Goal: Task Accomplishment & Management: Manage account settings

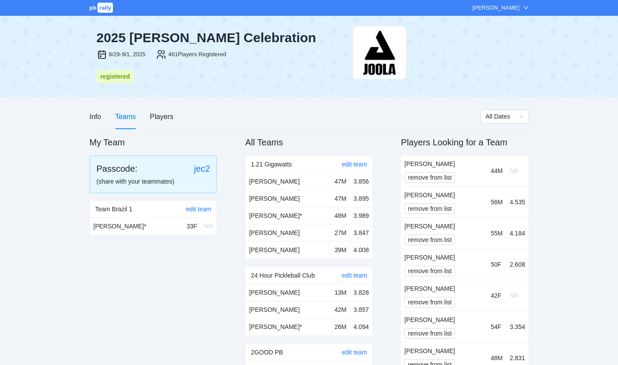
scroll to position [3306, 0]
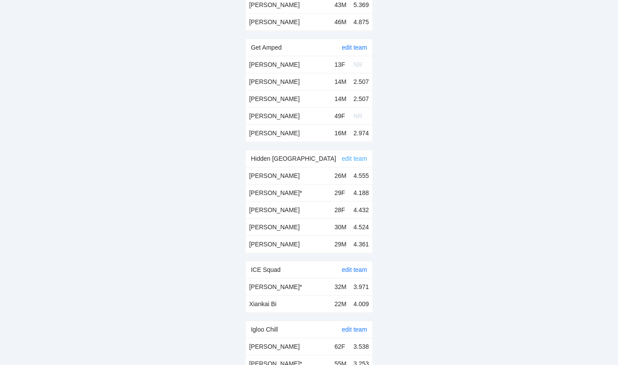
click at [350, 155] on link "edit team" at bounding box center [354, 158] width 25 height 7
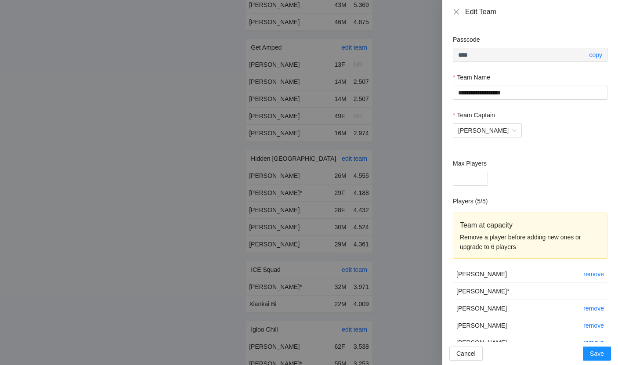
scroll to position [20, 0]
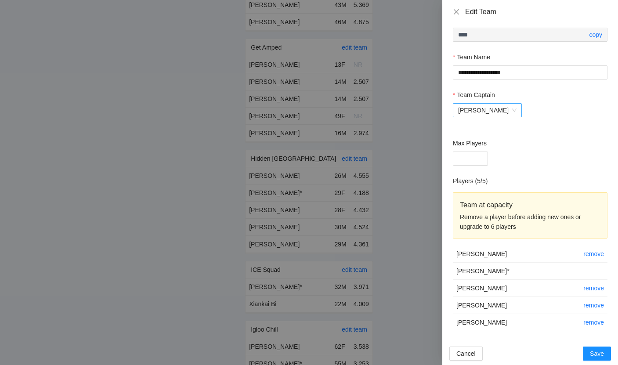
click at [495, 112] on span "[PERSON_NAME]" at bounding box center [487, 110] width 58 height 13
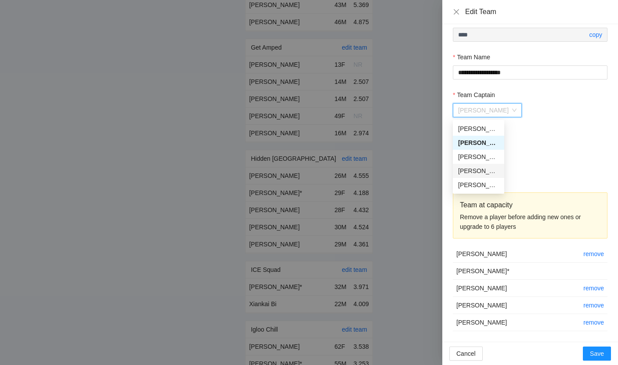
click at [483, 169] on div "[PERSON_NAME]" at bounding box center [478, 171] width 41 height 10
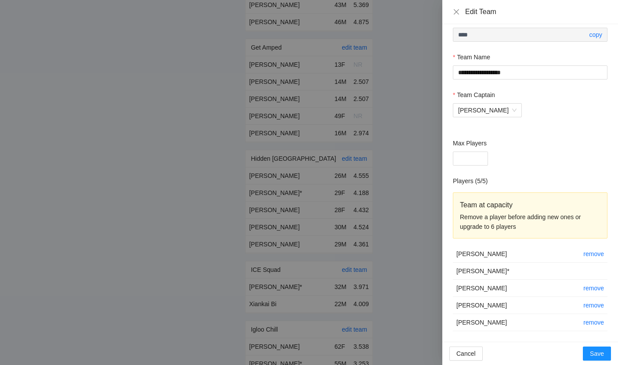
click at [517, 176] on div "Players ( 5 / 5 )" at bounding box center [530, 182] width 155 height 13
click at [594, 353] on span "Save" at bounding box center [597, 354] width 14 height 10
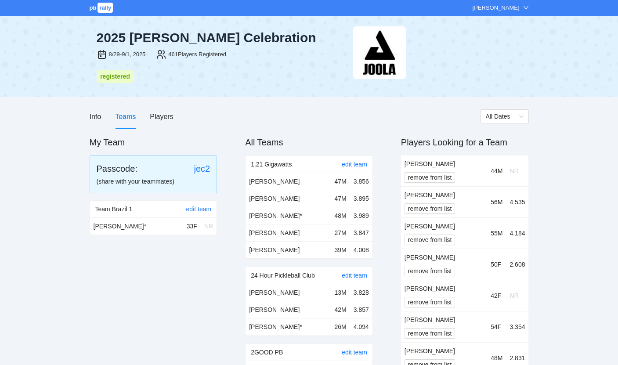
scroll to position [3306, 0]
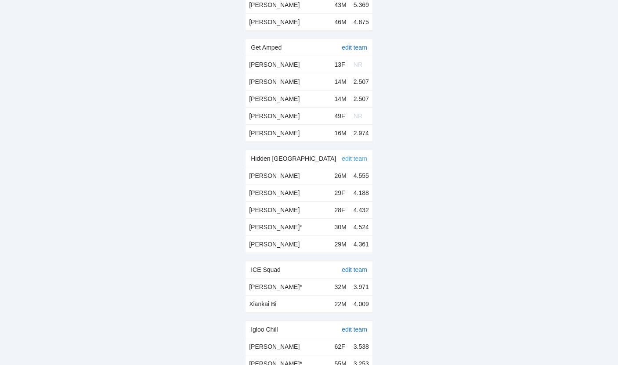
click at [350, 155] on link "edit team" at bounding box center [354, 158] width 25 height 7
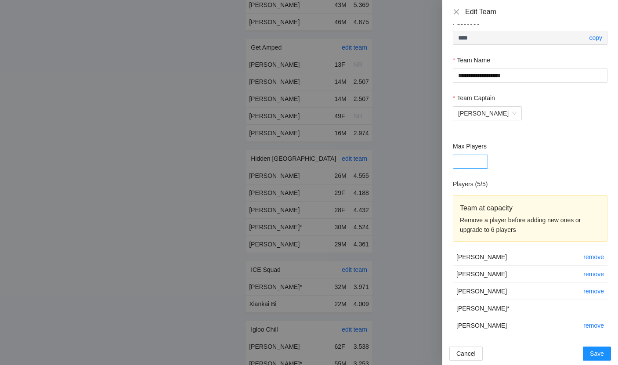
scroll to position [20, 0]
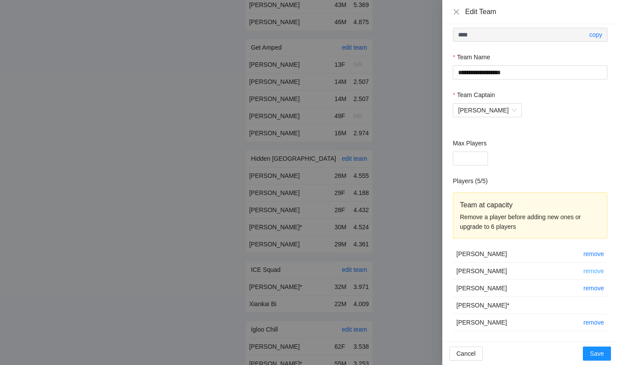
click at [595, 268] on link "remove" at bounding box center [593, 271] width 21 height 7
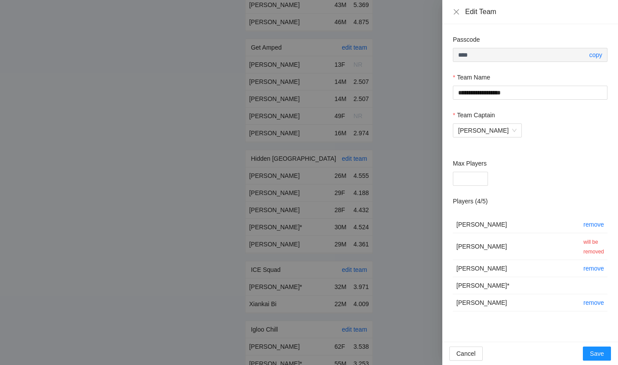
scroll to position [0, 0]
click at [597, 356] on span "Save" at bounding box center [597, 354] width 14 height 10
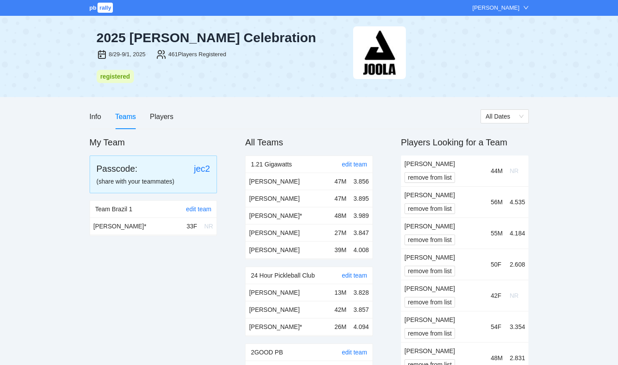
scroll to position [3306, 0]
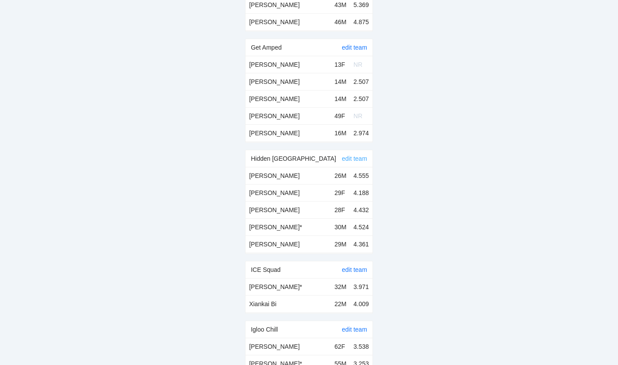
click at [362, 155] on link "edit team" at bounding box center [354, 158] width 25 height 7
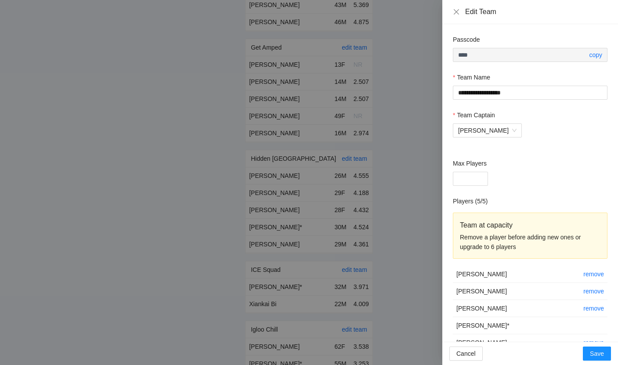
scroll to position [20, 0]
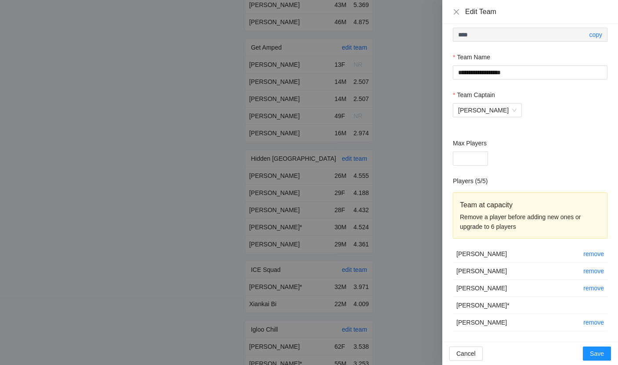
click at [585, 267] on td "remove" at bounding box center [594, 271] width 28 height 17
click at [586, 270] on link "remove" at bounding box center [593, 271] width 21 height 7
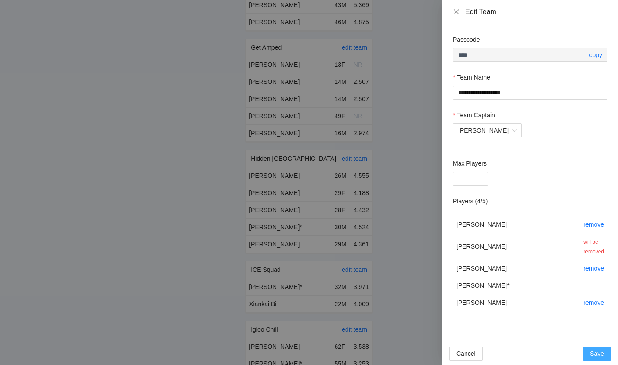
click at [602, 349] on span "Save" at bounding box center [597, 354] width 14 height 10
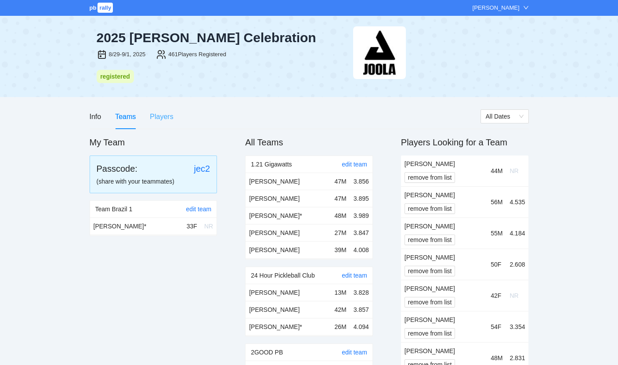
click at [164, 126] on div "Players" at bounding box center [161, 116] width 23 height 25
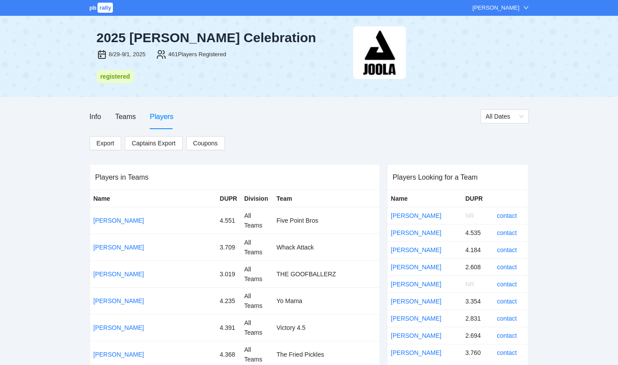
scroll to position [2826, 0]
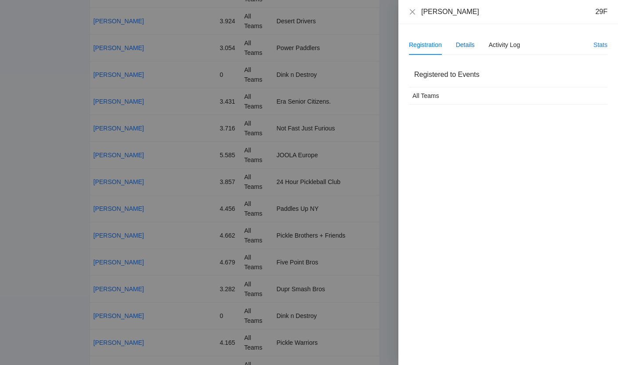
click at [466, 49] on div "Details" at bounding box center [465, 45] width 19 height 10
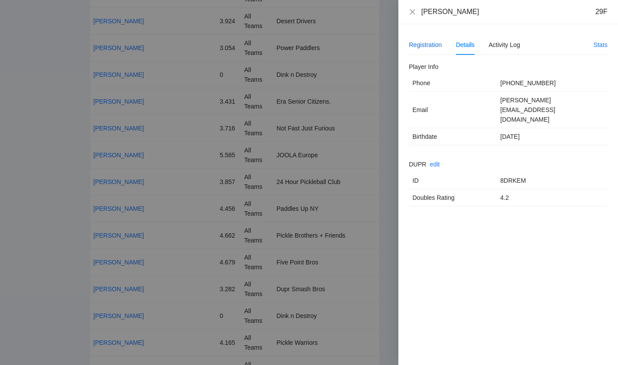
click at [430, 43] on div "Registration" at bounding box center [425, 45] width 33 height 10
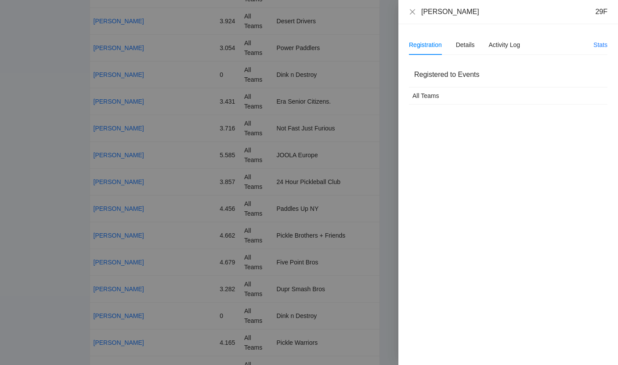
click at [443, 94] on div "All Teams" at bounding box center [491, 96] width 157 height 10
click at [500, 42] on div "Activity Log" at bounding box center [505, 45] width 32 height 10
click at [461, 40] on div "Details" at bounding box center [465, 45] width 19 height 10
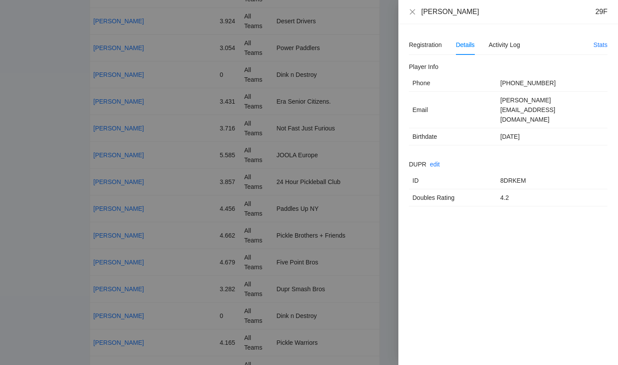
click at [504, 194] on span "4.2" at bounding box center [504, 197] width 8 height 7
click at [505, 128] on td "02/07/1996" at bounding box center [552, 136] width 111 height 17
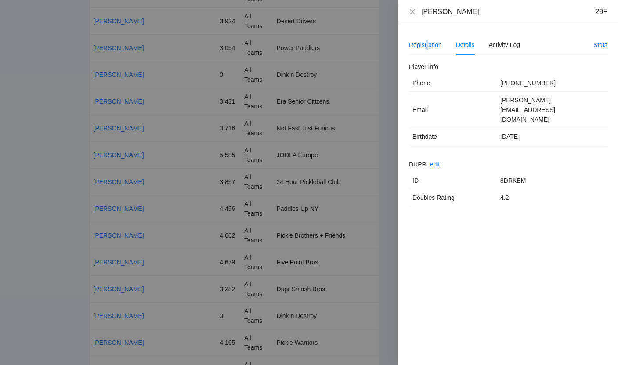
click at [427, 43] on div "Registration" at bounding box center [425, 45] width 33 height 10
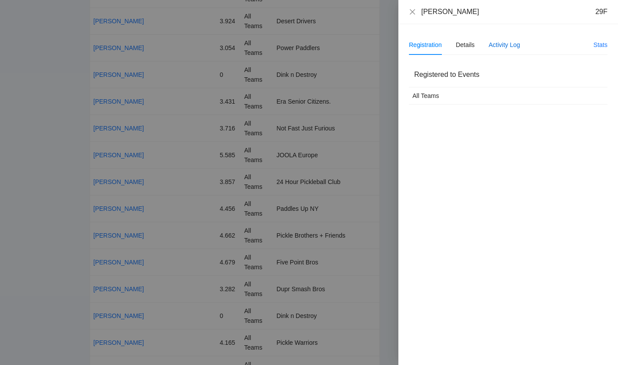
click at [503, 49] on div "Activity Log" at bounding box center [505, 45] width 32 height 10
click at [416, 12] on div "Greer Smith 29F" at bounding box center [508, 12] width 199 height 10
click at [415, 11] on icon "close" at bounding box center [412, 11] width 7 height 7
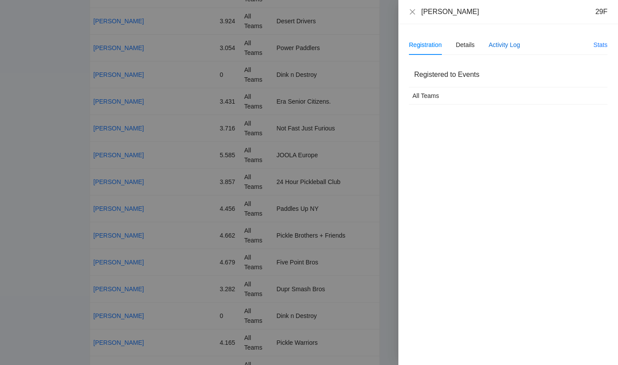
click at [493, 45] on div "Activity Log" at bounding box center [505, 45] width 32 height 10
click at [475, 45] on div "Registration Details Activity Log" at bounding box center [464, 45] width 111 height 20
click at [450, 46] on div "Registration Details Activity Log" at bounding box center [464, 45] width 111 height 20
click at [426, 46] on div "Registration" at bounding box center [425, 45] width 33 height 10
click at [432, 87] on div "Registered to Events" at bounding box center [508, 74] width 188 height 25
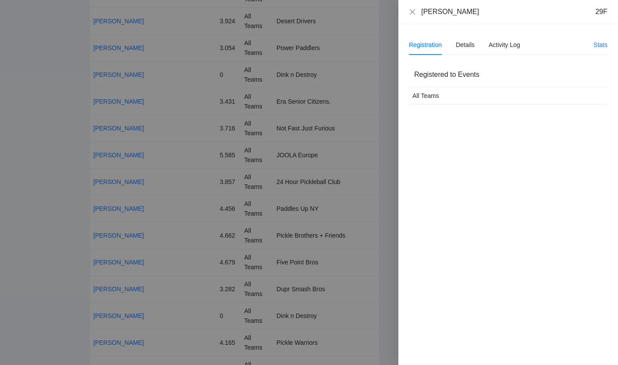
click at [431, 99] on div "All Teams" at bounding box center [491, 96] width 157 height 10
click at [463, 51] on div "Details" at bounding box center [465, 45] width 19 height 20
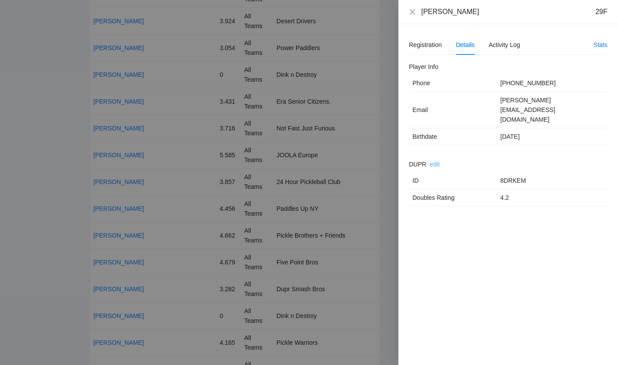
click at [434, 161] on link "edit" at bounding box center [435, 164] width 10 height 7
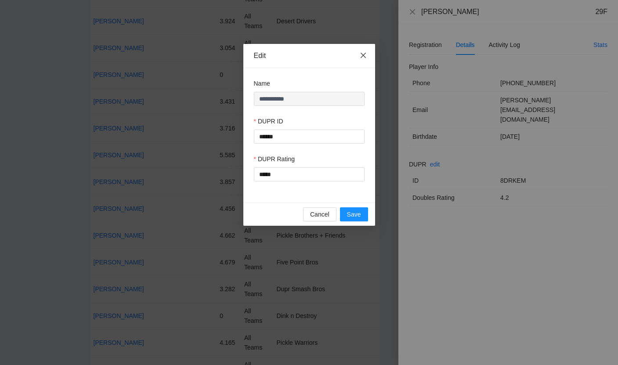
click at [359, 52] on span "Close" at bounding box center [363, 56] width 24 height 24
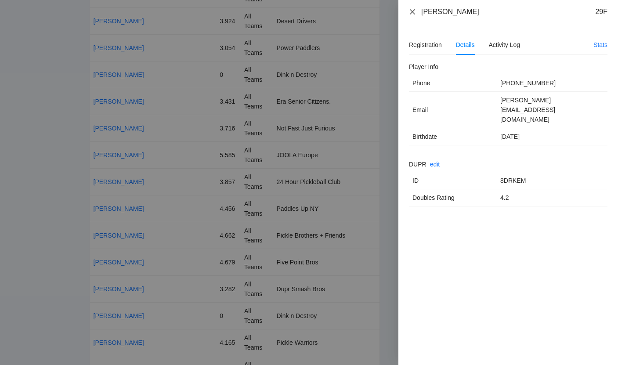
click at [413, 12] on icon "close" at bounding box center [412, 11] width 7 height 7
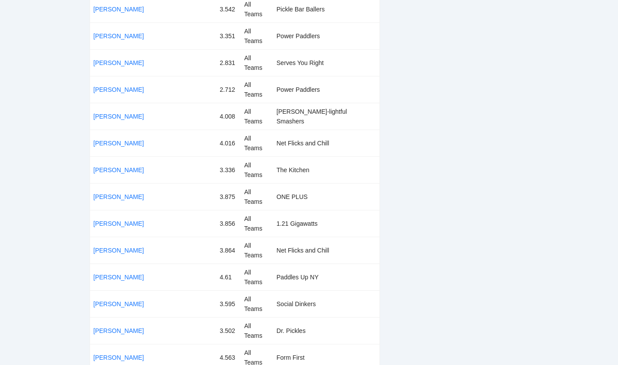
scroll to position [0, 0]
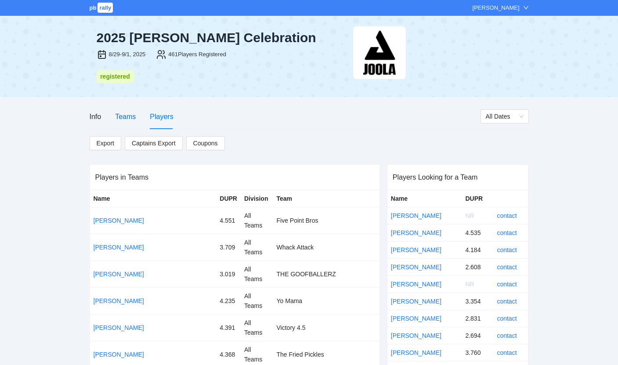
click at [121, 114] on div "Teams" at bounding box center [125, 116] width 21 height 11
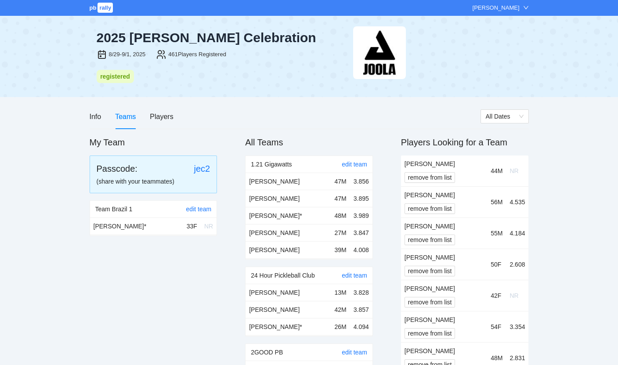
scroll to position [3306, 0]
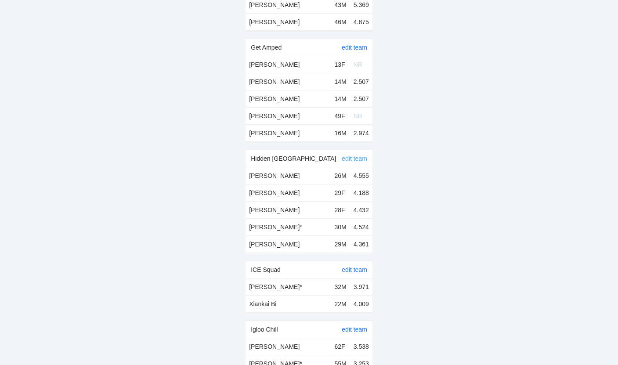
click at [350, 155] on link "edit team" at bounding box center [354, 158] width 25 height 7
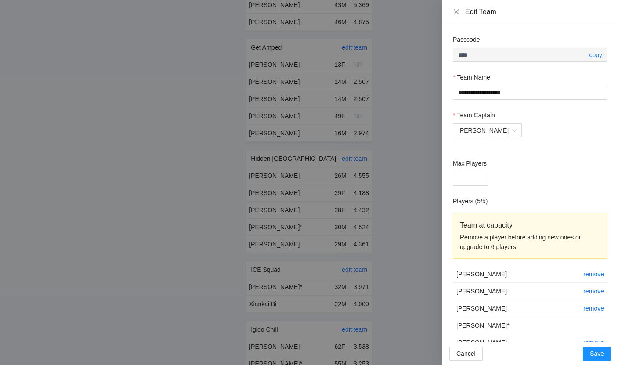
scroll to position [20, 0]
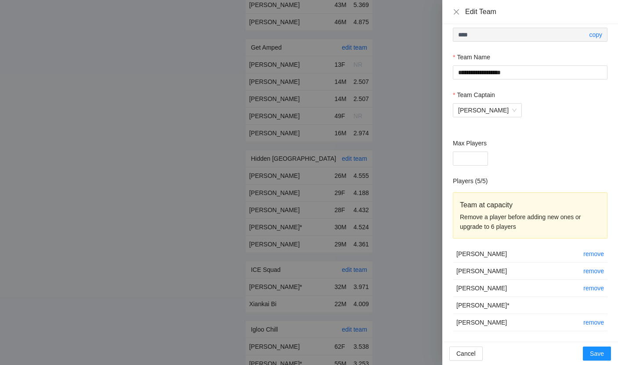
click at [591, 278] on td "remove" at bounding box center [594, 271] width 28 height 17
click at [592, 275] on td "remove" at bounding box center [594, 271] width 28 height 17
click at [592, 271] on link "remove" at bounding box center [593, 271] width 21 height 7
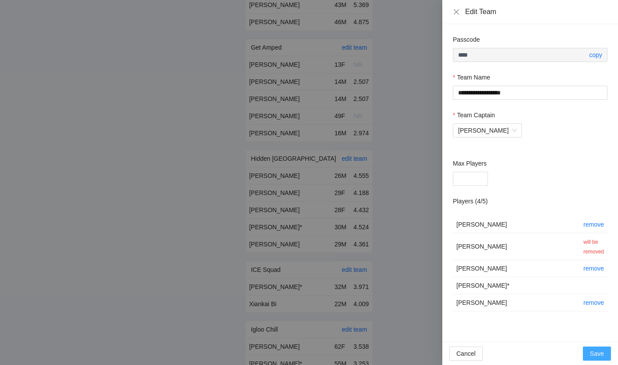
click at [589, 347] on button "Save" at bounding box center [597, 354] width 28 height 14
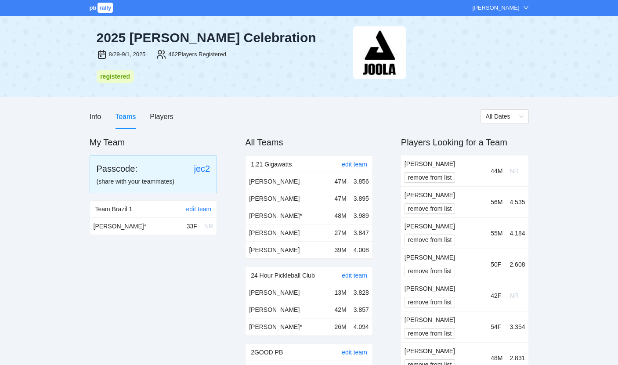
scroll to position [3306, 0]
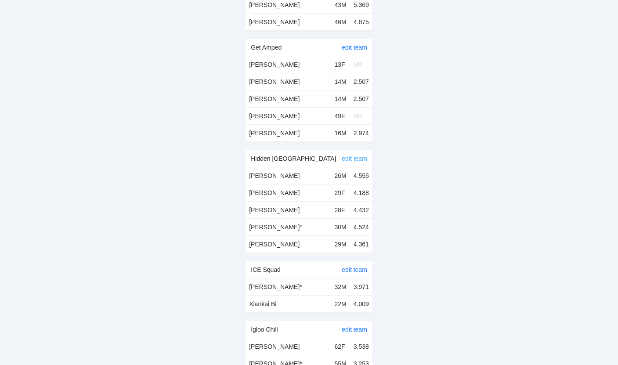
click at [350, 155] on link "edit team" at bounding box center [354, 158] width 25 height 7
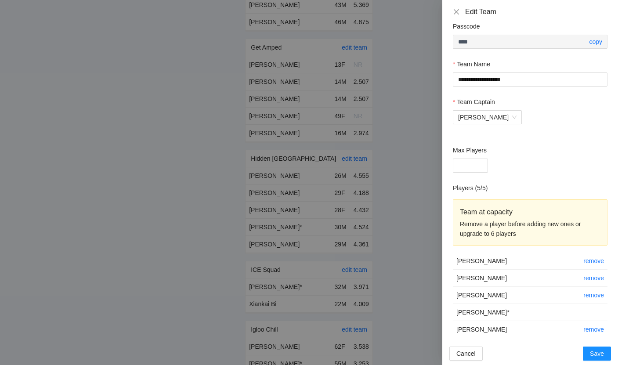
scroll to position [20, 0]
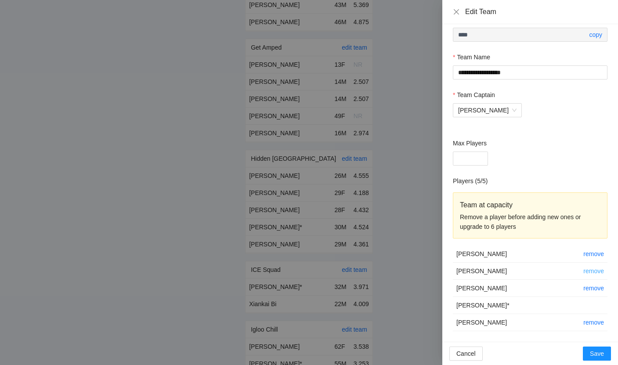
click at [601, 272] on link "remove" at bounding box center [593, 271] width 21 height 7
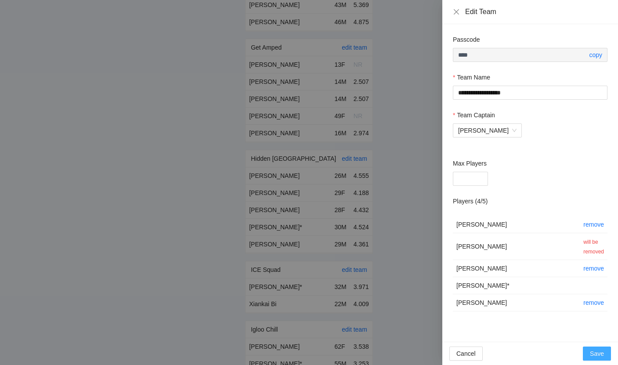
click at [599, 350] on span "Save" at bounding box center [597, 354] width 14 height 10
click at [594, 351] on span "Save" at bounding box center [597, 354] width 14 height 10
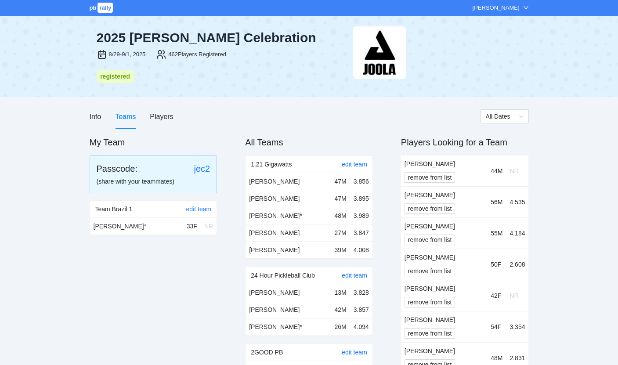
click at [126, 119] on div "Teams" at bounding box center [125, 116] width 21 height 11
click at [155, 119] on div "Players" at bounding box center [161, 116] width 23 height 11
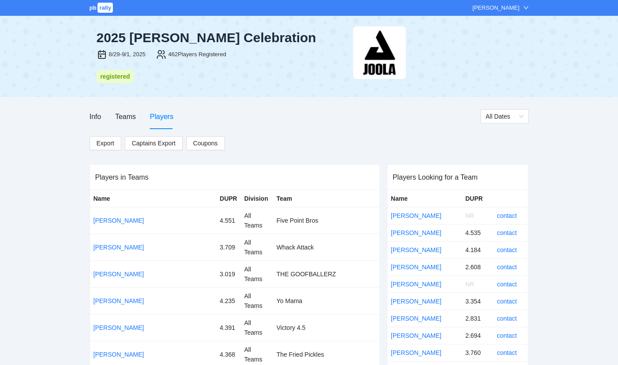
scroll to position [2843, 0]
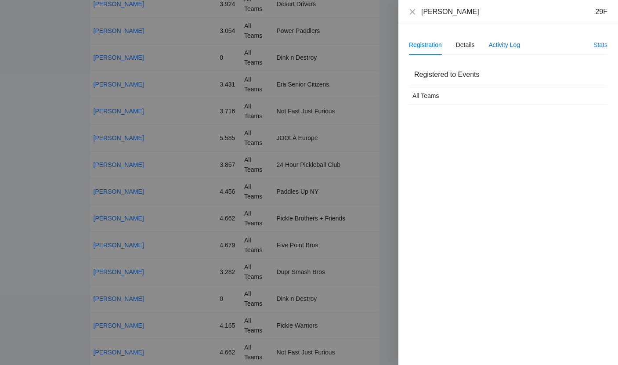
click at [517, 41] on div "Activity Log" at bounding box center [505, 45] width 32 height 10
click at [459, 47] on div "Details" at bounding box center [465, 45] width 19 height 10
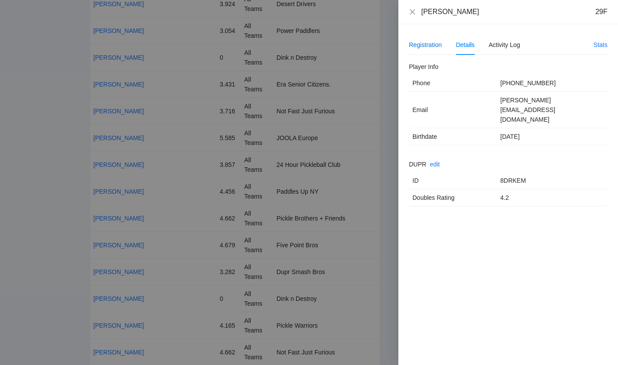
click at [432, 44] on div "Registration" at bounding box center [425, 45] width 33 height 10
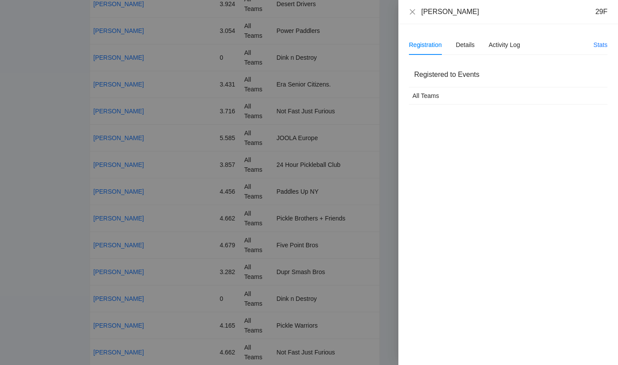
click at [427, 88] on td "All Teams" at bounding box center [491, 95] width 164 height 17
click at [426, 98] on div "All Teams" at bounding box center [491, 96] width 157 height 10
click at [410, 14] on icon "close" at bounding box center [412, 11] width 5 height 5
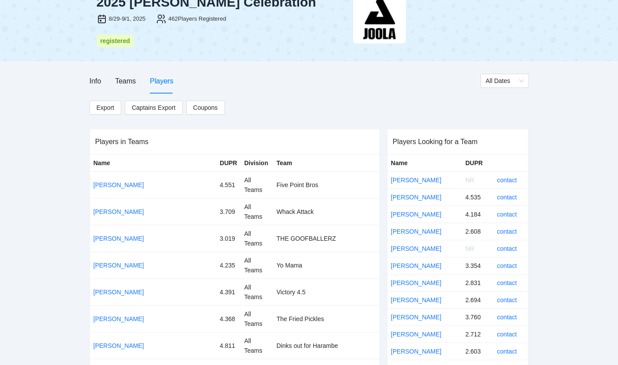
scroll to position [0, 0]
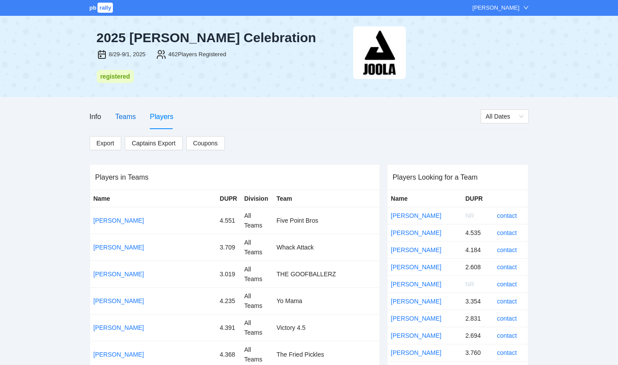
click at [125, 119] on div "Teams" at bounding box center [125, 116] width 21 height 11
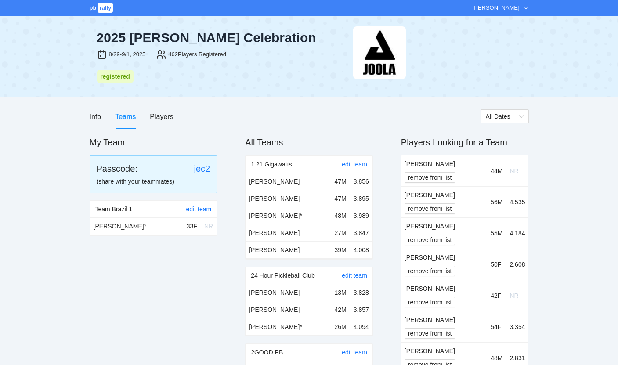
scroll to position [3323, 0]
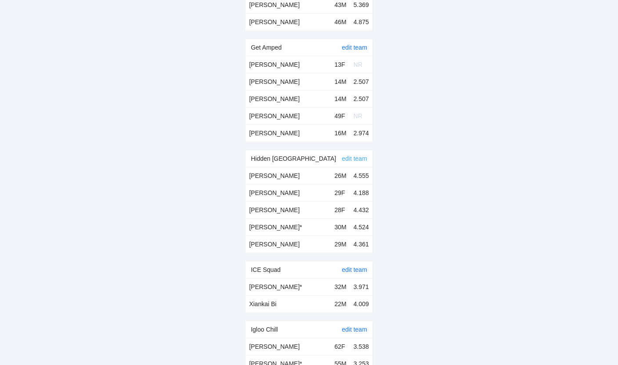
click at [357, 155] on link "edit team" at bounding box center [354, 158] width 25 height 7
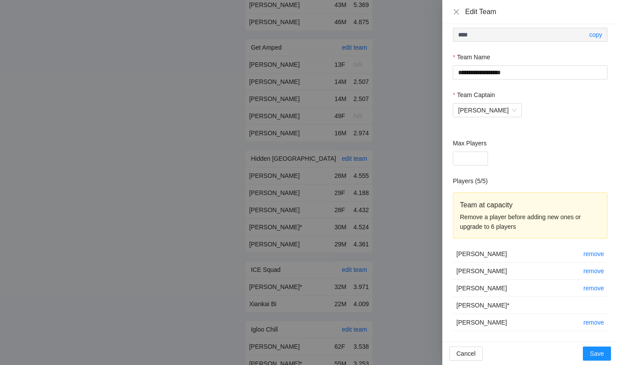
scroll to position [20, 0]
click at [591, 272] on link "remove" at bounding box center [593, 271] width 21 height 7
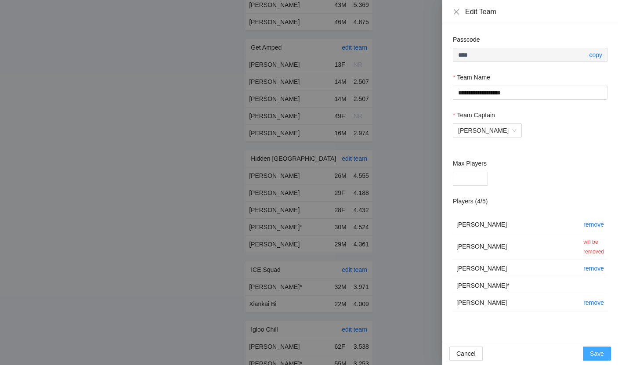
click at [591, 350] on span "Save" at bounding box center [597, 354] width 14 height 10
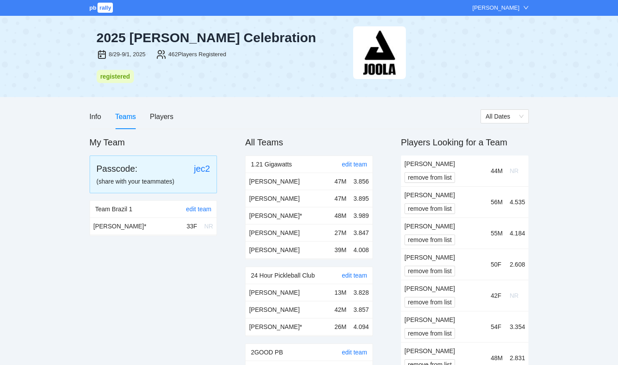
scroll to position [3323, 0]
click at [492, 3] on div "pb rally [PERSON_NAME]" at bounding box center [309, 8] width 618 height 16
click at [492, 6] on div "[PERSON_NAME]" at bounding box center [496, 8] width 47 height 9
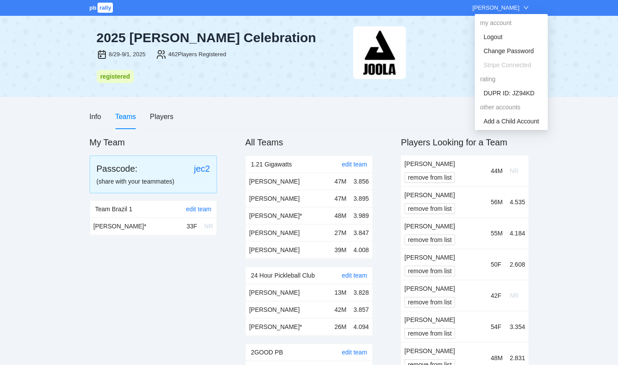
click at [449, 49] on div at bounding box center [441, 52] width 176 height 53
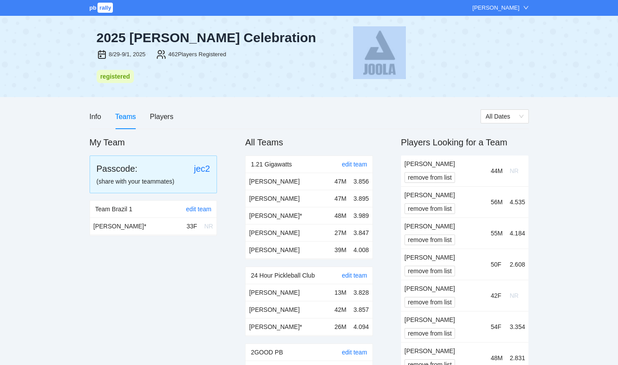
click at [449, 49] on div at bounding box center [441, 52] width 176 height 53
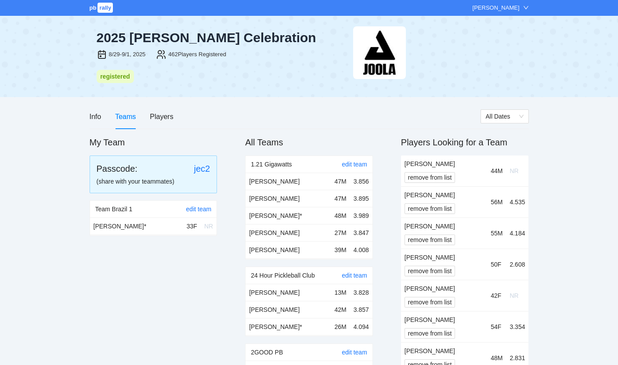
click at [131, 122] on div "Teams" at bounding box center [125, 116] width 21 height 25
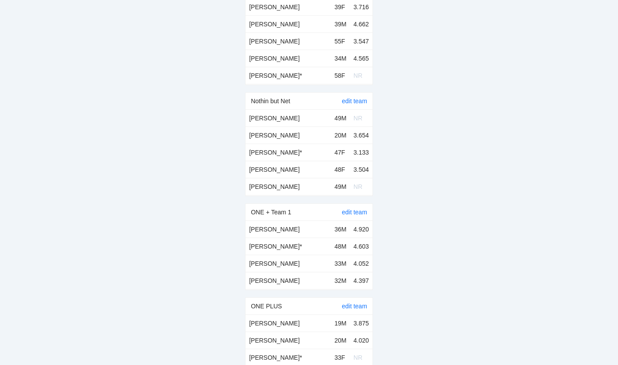
scroll to position [5435, 0]
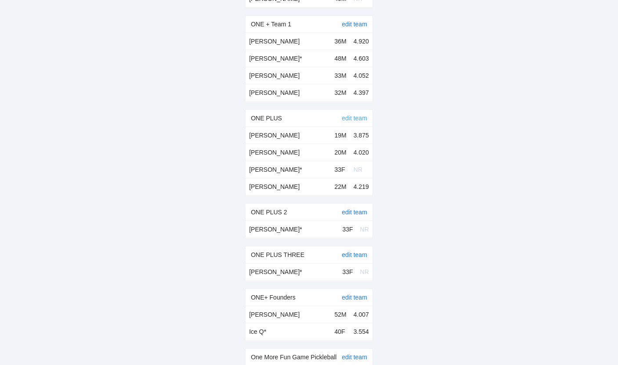
click at [359, 115] on link "edit team" at bounding box center [354, 118] width 25 height 7
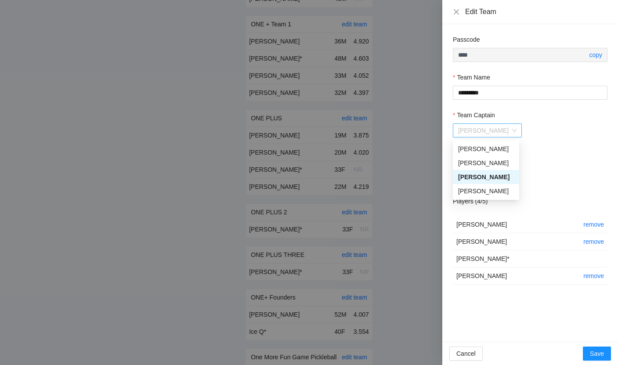
click at [468, 129] on span "[PERSON_NAME]" at bounding box center [487, 130] width 58 height 13
click at [478, 151] on div "[PERSON_NAME]" at bounding box center [486, 149] width 56 height 10
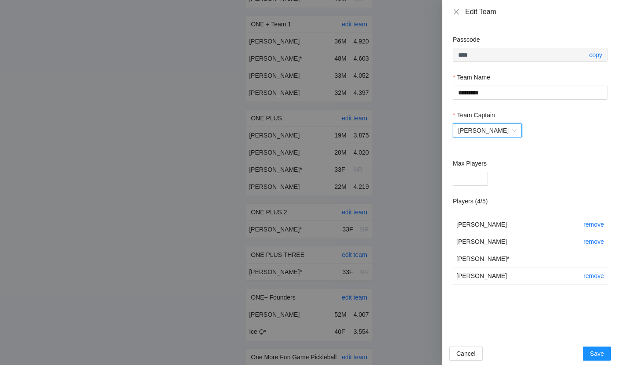
click at [528, 160] on div "Max Players" at bounding box center [530, 165] width 155 height 13
click at [595, 354] on span "Save" at bounding box center [597, 354] width 14 height 10
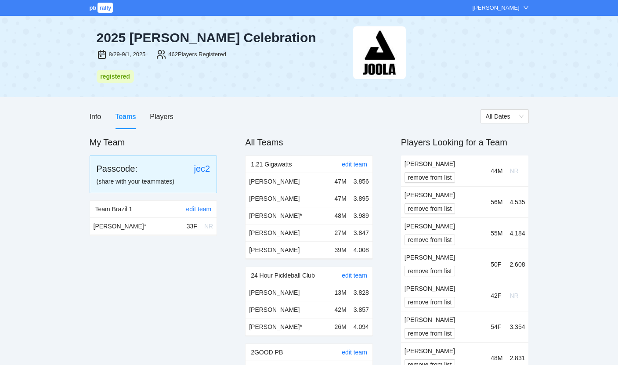
scroll to position [5435, 0]
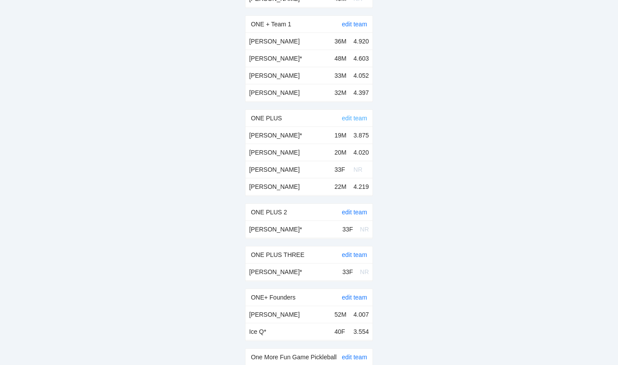
click at [353, 115] on link "edit team" at bounding box center [354, 118] width 25 height 7
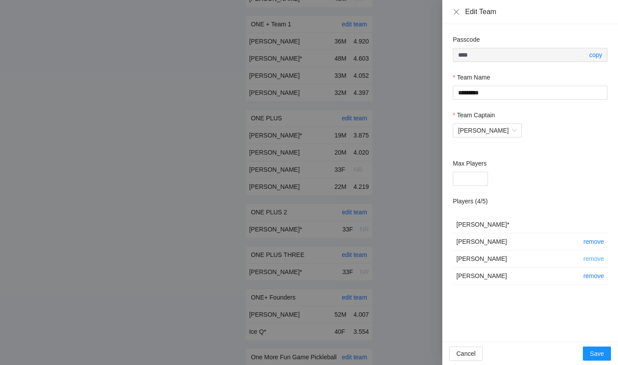
click at [601, 258] on link "remove" at bounding box center [593, 258] width 21 height 7
click at [596, 354] on span "Save" at bounding box center [597, 354] width 14 height 10
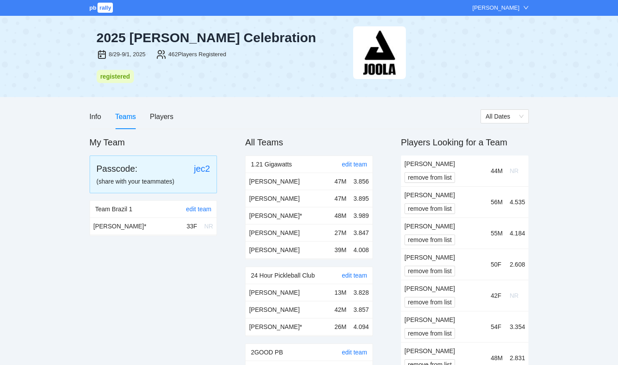
click at [177, 109] on div "Info Teams Players" at bounding box center [285, 116] width 391 height 25
click at [172, 116] on div "Players" at bounding box center [161, 116] width 23 height 11
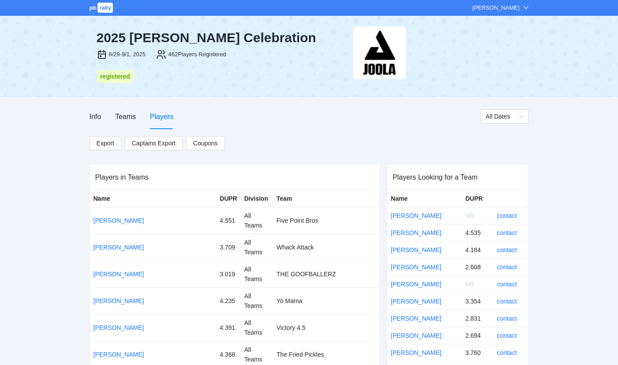
scroll to position [4368, 0]
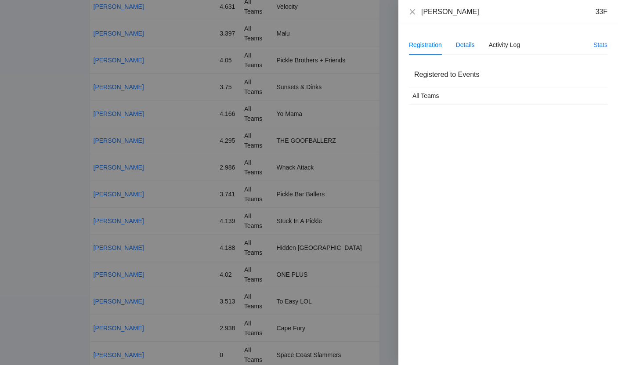
click at [472, 45] on div "Details" at bounding box center [465, 45] width 19 height 10
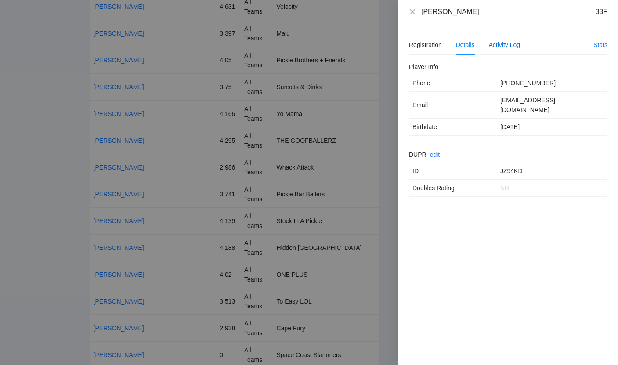
click at [503, 48] on div "Activity Log" at bounding box center [505, 45] width 32 height 10
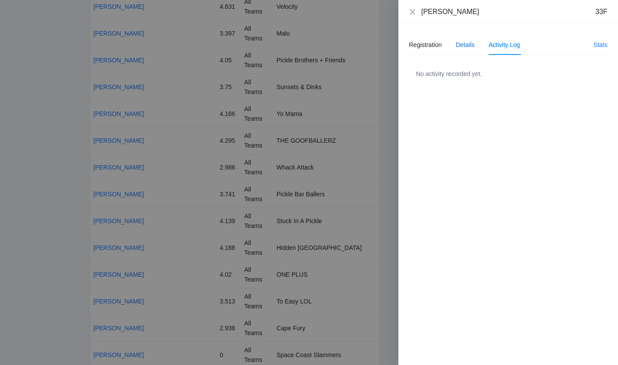
click at [473, 48] on div "Details" at bounding box center [465, 45] width 19 height 10
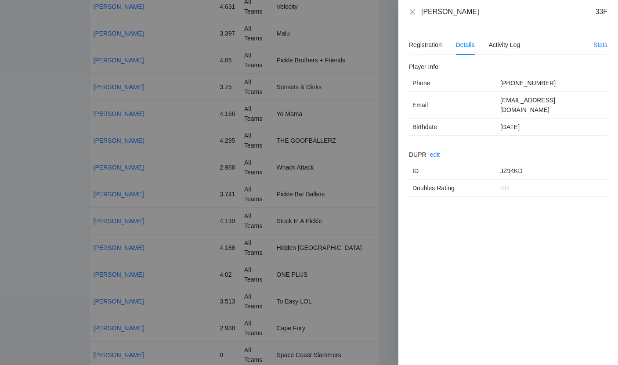
click at [454, 68] on h2 "Player Info" at bounding box center [508, 67] width 199 height 10
click at [431, 48] on div "Registration" at bounding box center [425, 45] width 33 height 10
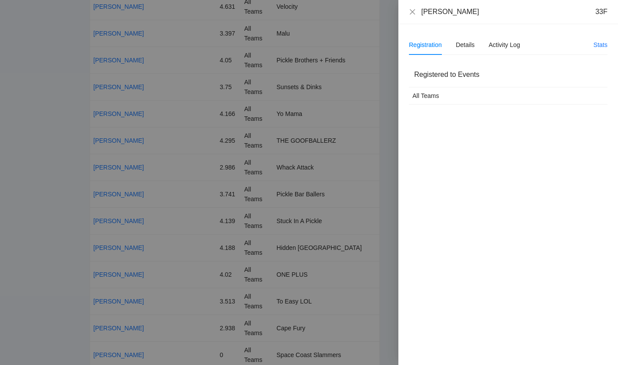
click at [432, 96] on div "All Teams" at bounding box center [491, 96] width 157 height 10
click at [432, 100] on div "All Teams" at bounding box center [491, 96] width 157 height 10
click at [504, 100] on div "All Teams" at bounding box center [491, 96] width 157 height 10
click at [550, 94] on div "All Teams" at bounding box center [491, 96] width 157 height 10
click at [554, 61] on div "Registration Details Activity Log Stats Registered to Events All Teams Player I…" at bounding box center [508, 70] width 199 height 70
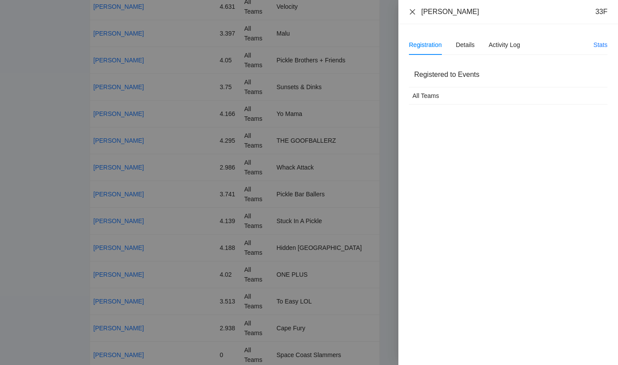
click at [413, 12] on icon "close" at bounding box center [412, 11] width 7 height 7
